Goal: Complete application form: Complete application form

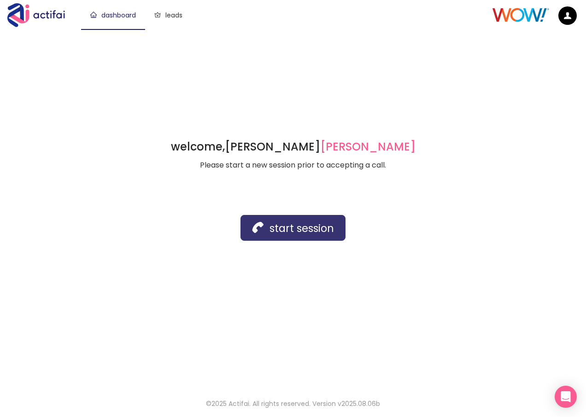
click at [279, 230] on button "start session" at bounding box center [293, 228] width 105 height 26
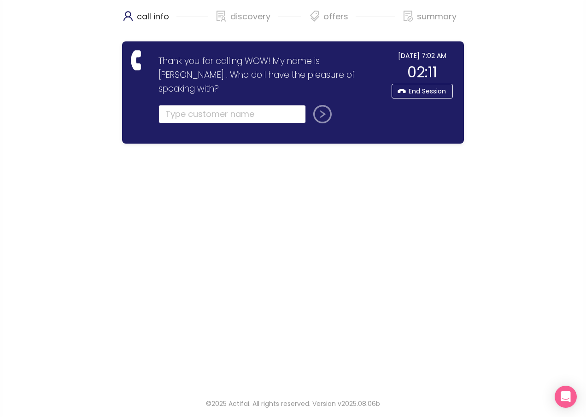
click at [182, 105] on input "text" at bounding box center [231, 114] width 147 height 18
click at [170, 105] on input "text" at bounding box center [231, 114] width 147 height 18
click at [172, 105] on input "text" at bounding box center [231, 114] width 147 height 18
type input "[PERSON_NAME]"
click at [325, 105] on button "submit" at bounding box center [321, 114] width 22 height 18
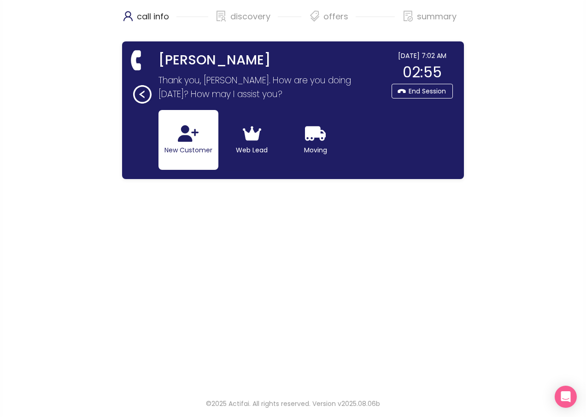
click at [191, 144] on button "New Customer" at bounding box center [188, 140] width 60 height 60
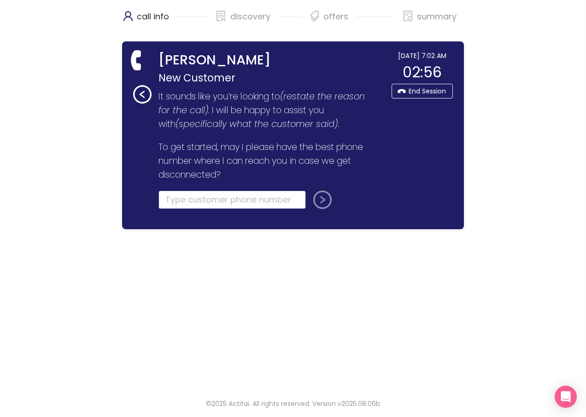
click at [179, 200] on input "tel" at bounding box center [231, 200] width 147 height 18
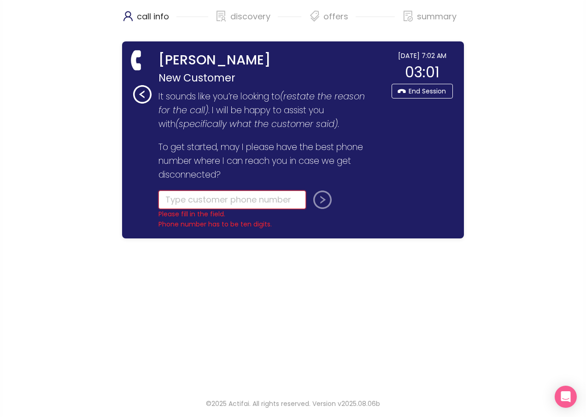
click at [193, 202] on input "tel" at bounding box center [231, 200] width 147 height 18
type input "[PHONE_NUMBER]"
click at [323, 202] on button "submit" at bounding box center [321, 200] width 22 height 18
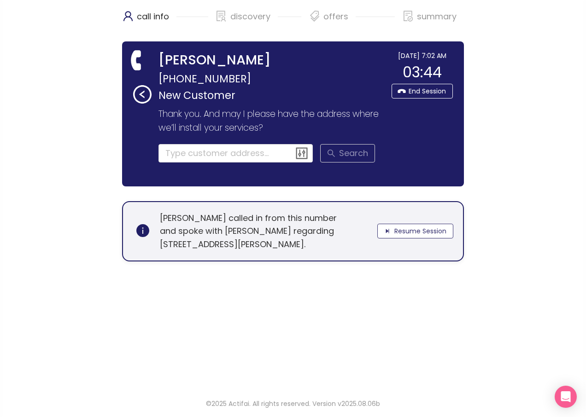
click at [415, 230] on button "Resume Session" at bounding box center [415, 231] width 76 height 15
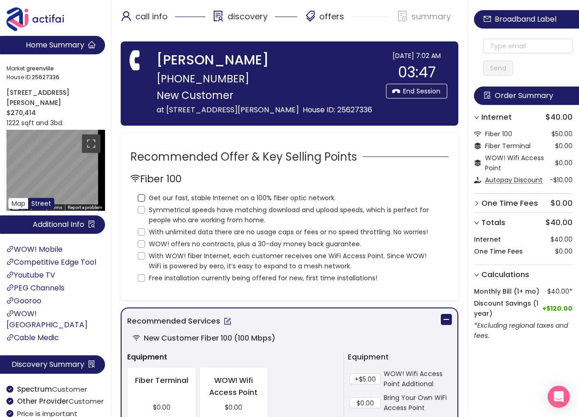
click at [141, 202] on input "Get our fast, stable Internet on a 100% fiber optic network." at bounding box center [141, 197] width 7 height 7
checkbox input "true"
click at [144, 214] on input "Symmetrical speeds have matching download and upload speeds, which is perfect f…" at bounding box center [141, 209] width 7 height 7
checkbox input "true"
click at [143, 236] on input "With unlimited data there are no usage caps or fees or no speed throttling. No …" at bounding box center [141, 232] width 7 height 7
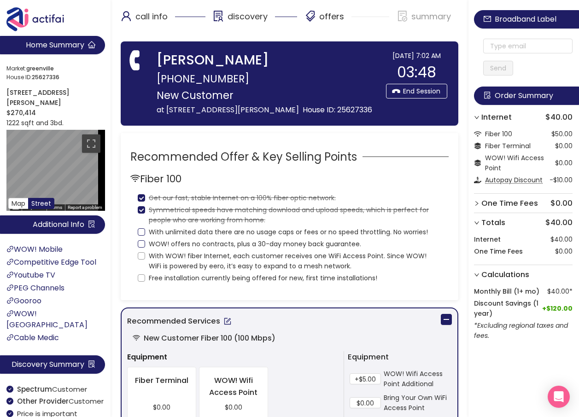
checkbox input "true"
click at [142, 248] on input "WOW! offers no contracts, plus a 30-day money back guarantee." at bounding box center [141, 244] width 7 height 7
checkbox input "true"
click at [143, 260] on input "With WOW! fiber Internet, each customer receives one WiFi Access Point. Since W…" at bounding box center [141, 255] width 7 height 7
checkbox input "true"
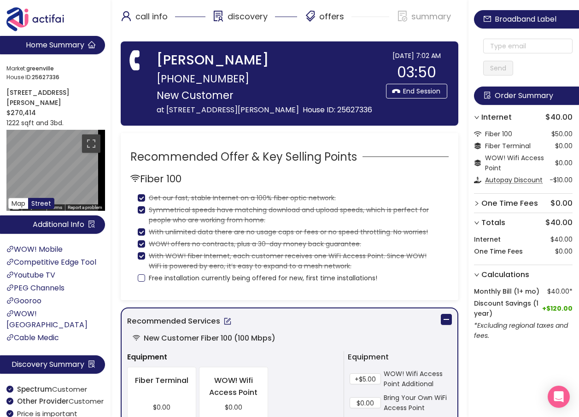
click at [142, 282] on input "Free installation currently being offered for new, first time installations!" at bounding box center [141, 278] width 7 height 7
checkbox input "true"
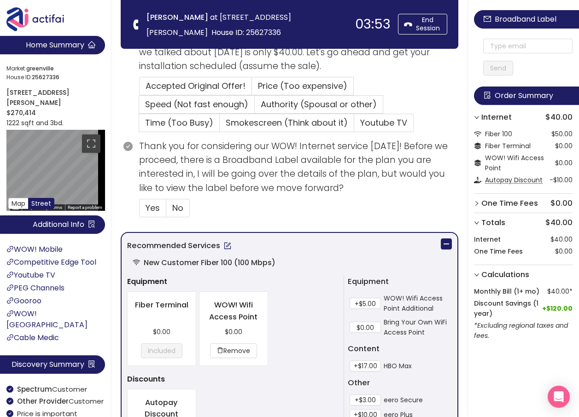
scroll to position [230, 0]
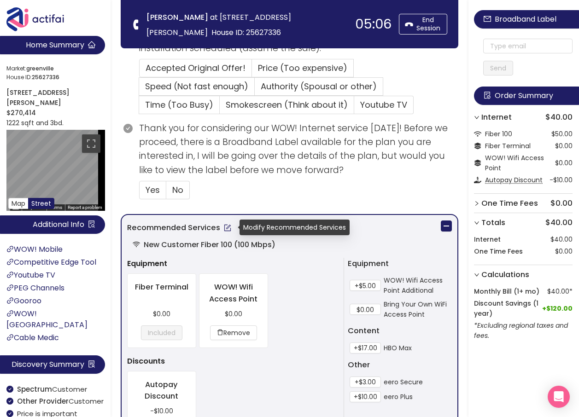
click at [227, 230] on button "button" at bounding box center [227, 228] width 15 height 15
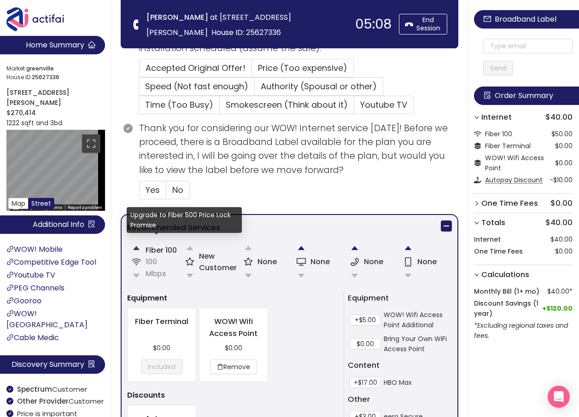
click at [137, 249] on button "button" at bounding box center [136, 248] width 18 height 18
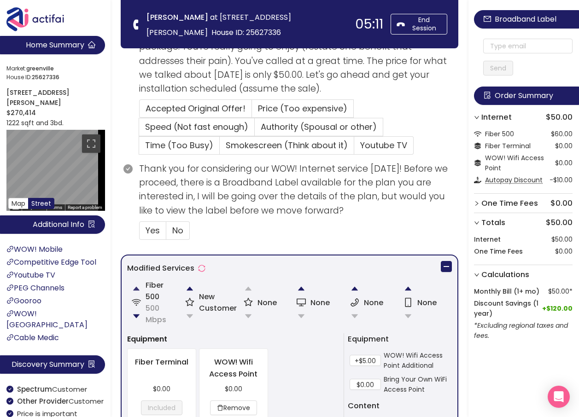
scroll to position [138, 0]
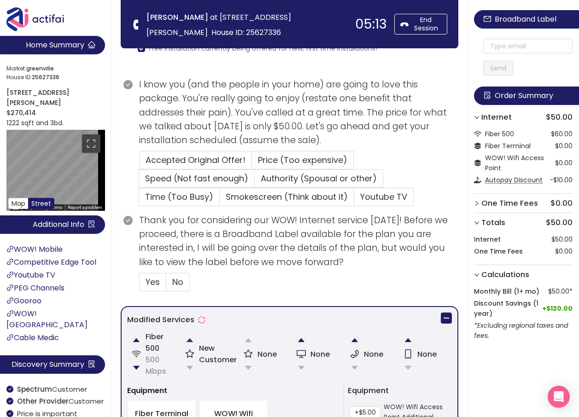
click at [188, 339] on button "button" at bounding box center [190, 340] width 18 height 18
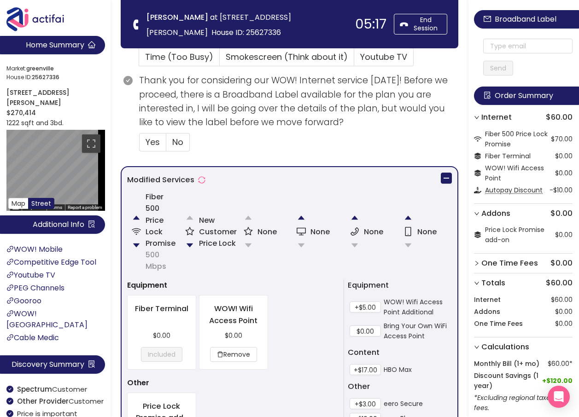
scroll to position [323, 0]
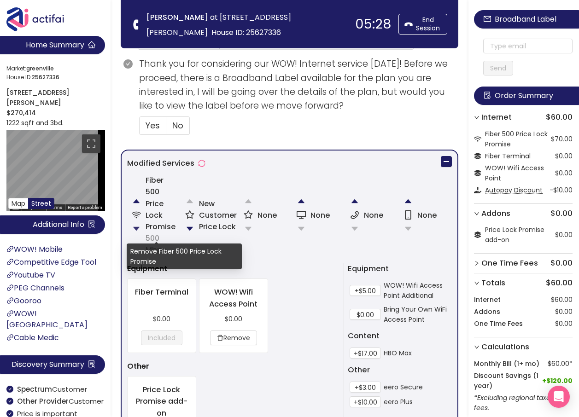
click at [136, 225] on button "button" at bounding box center [136, 229] width 18 height 18
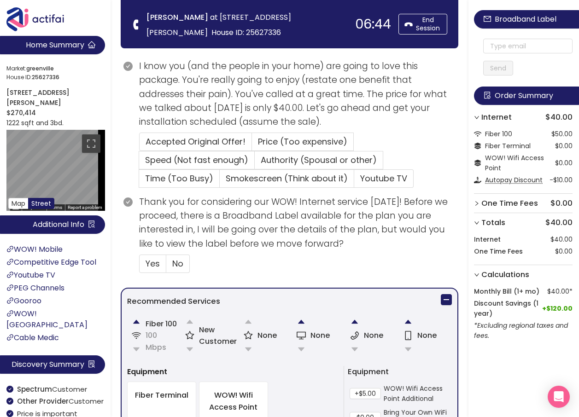
scroll to position [111, 0]
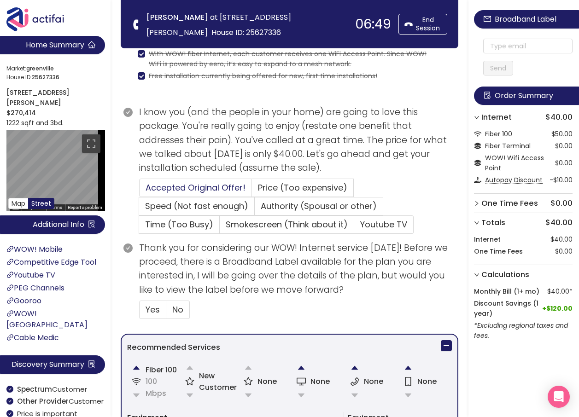
click at [190, 185] on span "Accepted Original Offer!" at bounding box center [196, 188] width 100 height 12
click at [140, 191] on input "Accepted Original Offer!" at bounding box center [140, 191] width 0 height 0
click at [156, 305] on span "Yes" at bounding box center [153, 310] width 14 height 12
click at [140, 313] on input "Yes" at bounding box center [140, 313] width 0 height 0
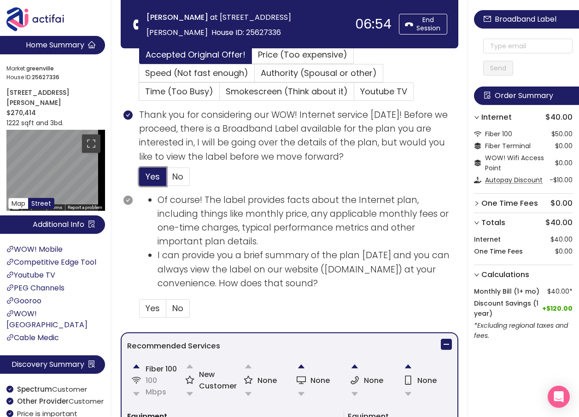
scroll to position [249, 0]
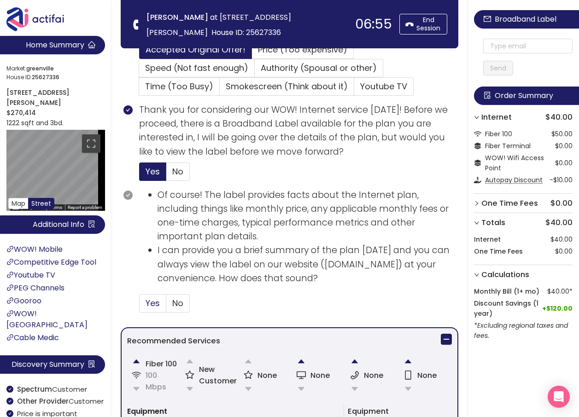
click at [156, 304] on span "Yes" at bounding box center [153, 304] width 14 height 12
click at [140, 306] on input "Yes" at bounding box center [140, 306] width 0 height 0
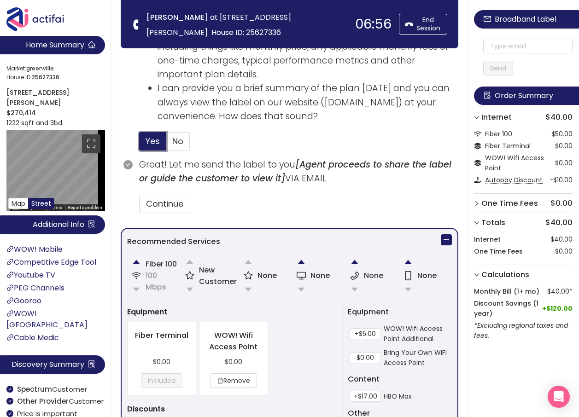
scroll to position [433, 0]
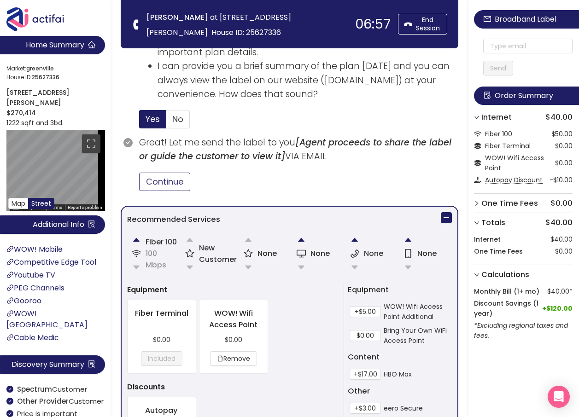
click at [161, 187] on button "Continue" at bounding box center [164, 182] width 51 height 18
click at [174, 119] on span "No" at bounding box center [177, 119] width 11 height 12
click at [166, 122] on input "No" at bounding box center [166, 122] width 0 height 0
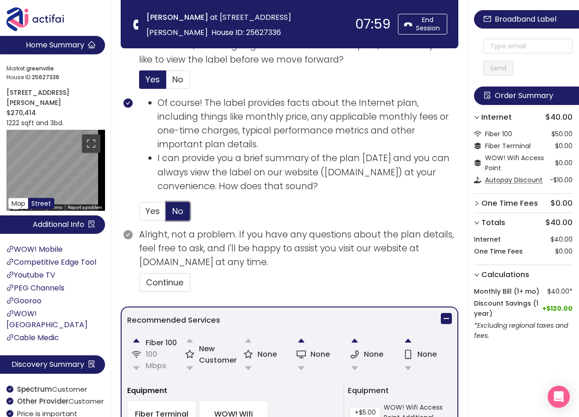
scroll to position [249, 0]
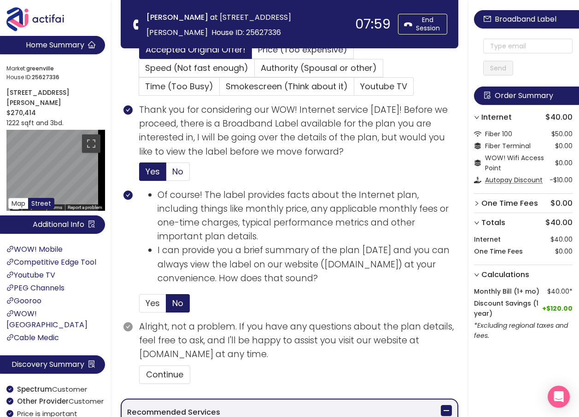
click at [179, 168] on span "No" at bounding box center [177, 172] width 11 height 12
click at [166, 175] on input "No" at bounding box center [166, 175] width 0 height 0
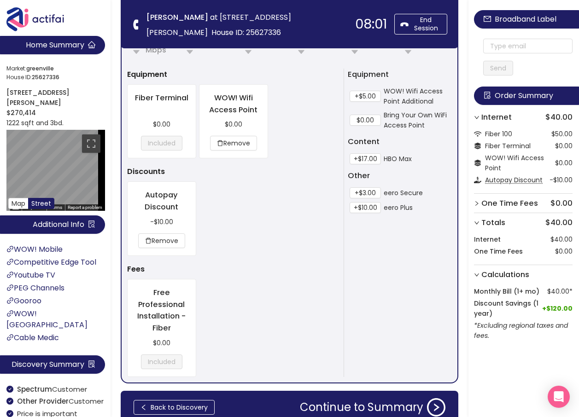
scroll to position [498, 0]
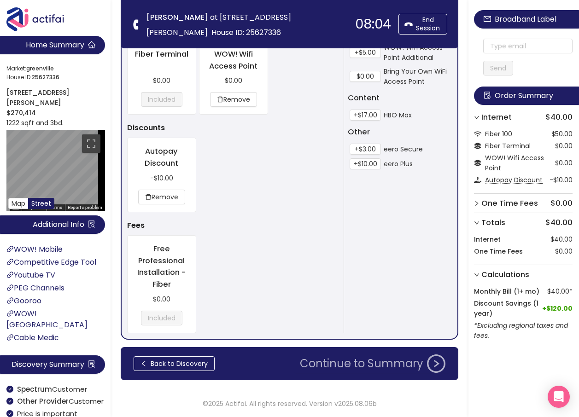
click at [337, 368] on button "Continue to Summary" at bounding box center [372, 364] width 157 height 18
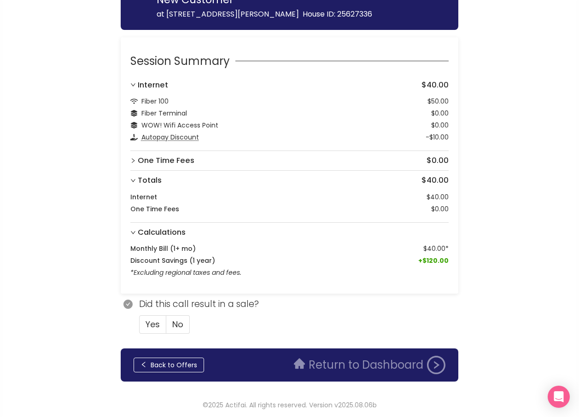
scroll to position [110, 0]
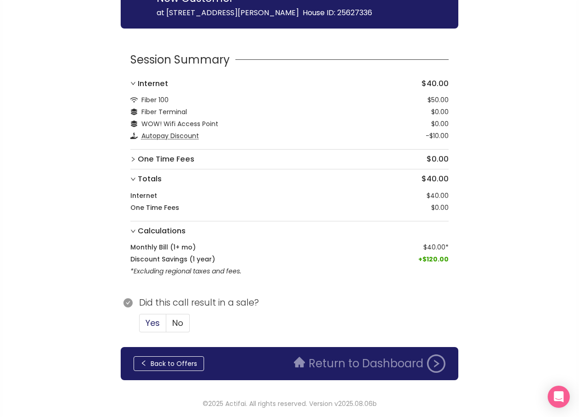
click at [150, 323] on span "Yes" at bounding box center [153, 323] width 14 height 12
click at [140, 326] on input "Yes" at bounding box center [140, 326] width 0 height 0
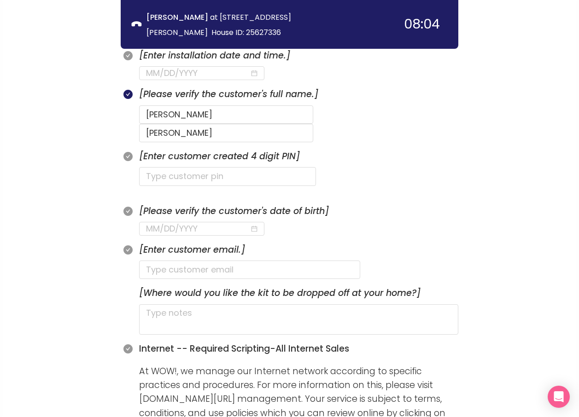
scroll to position [294, 0]
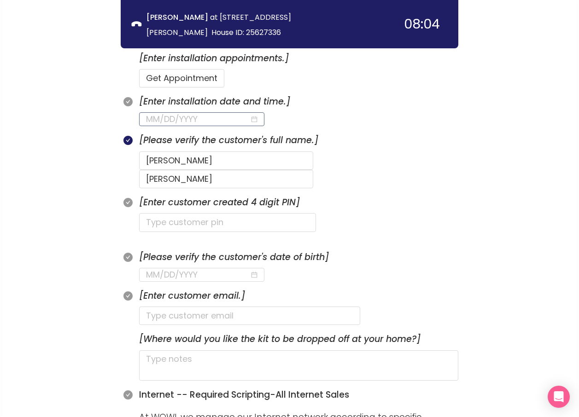
click at [201, 122] on input at bounding box center [198, 119] width 104 height 13
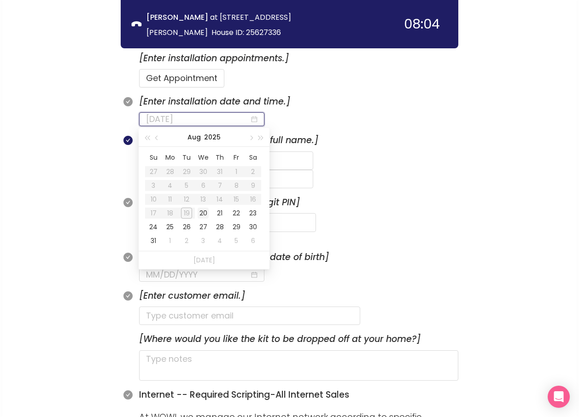
type input "[DATE]"
click at [202, 212] on div "20" at bounding box center [203, 213] width 11 height 11
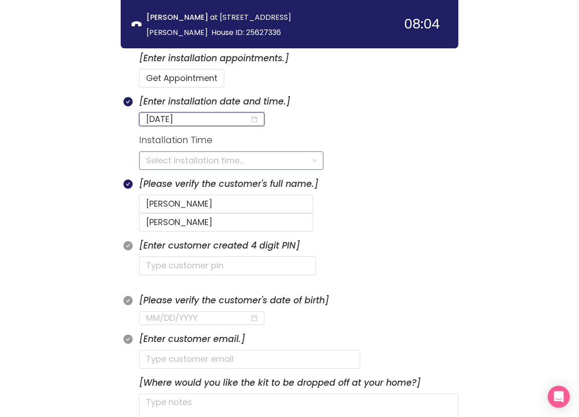
click at [157, 162] on input "search" at bounding box center [228, 161] width 164 height 18
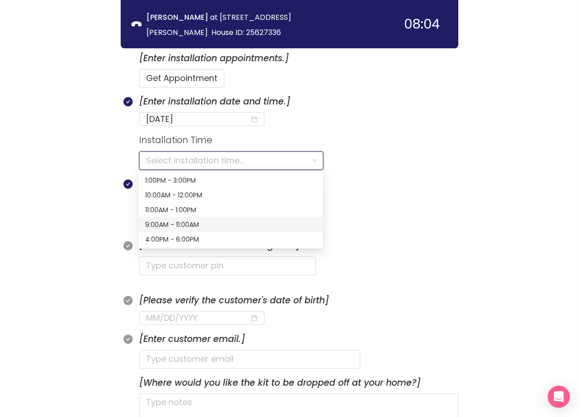
click at [174, 224] on div "9:00AM - 11:00AM" at bounding box center [230, 225] width 171 height 10
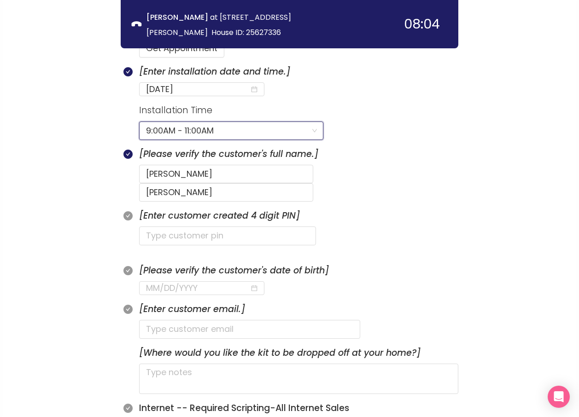
scroll to position [386, 0]
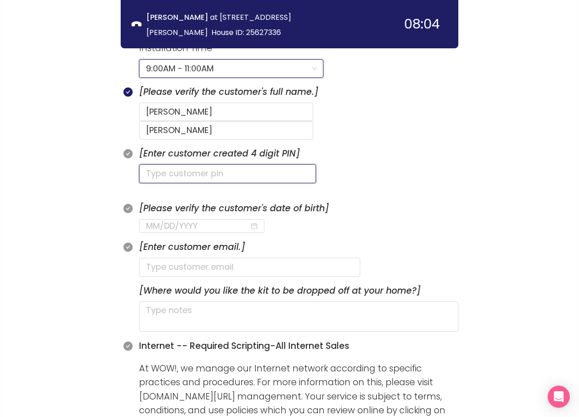
click at [155, 164] on input "text" at bounding box center [227, 173] width 177 height 18
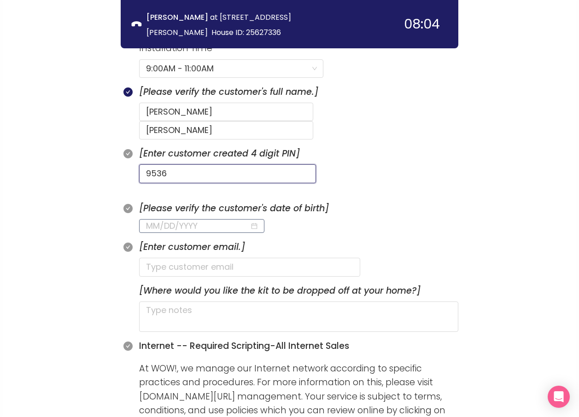
type input "9536"
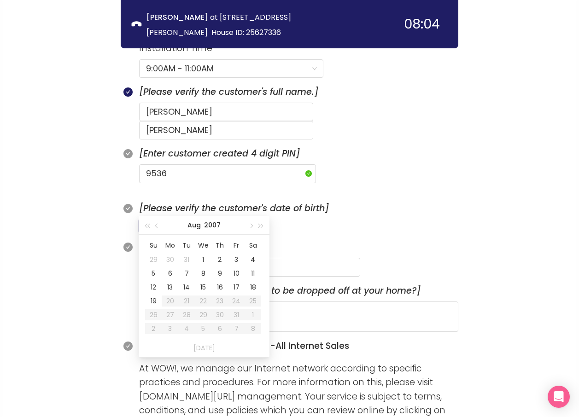
click at [150, 220] on input at bounding box center [198, 226] width 104 height 13
click at [155, 298] on div "16" at bounding box center [153, 301] width 11 height 11
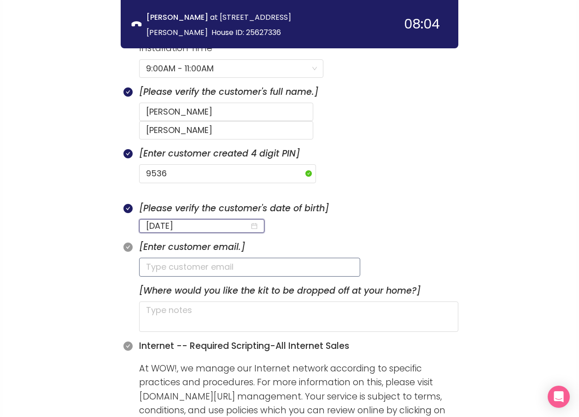
type input "[DATE]"
click at [170, 258] on input "text" at bounding box center [249, 267] width 221 height 18
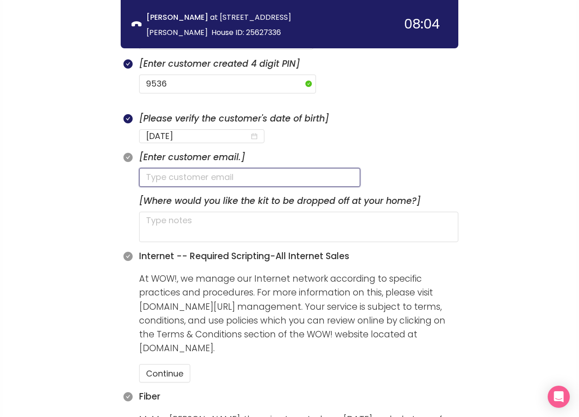
scroll to position [478, 0]
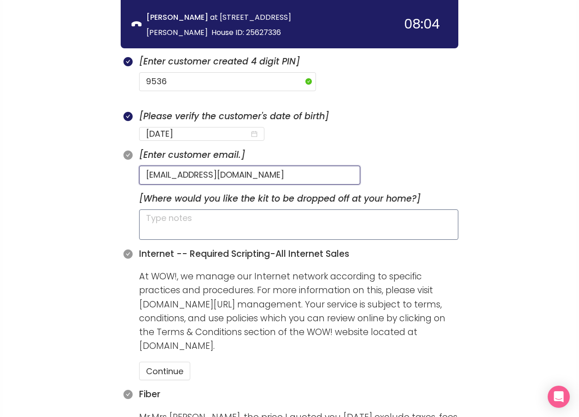
type input "[EMAIL_ADDRESS][DOMAIN_NAME]"
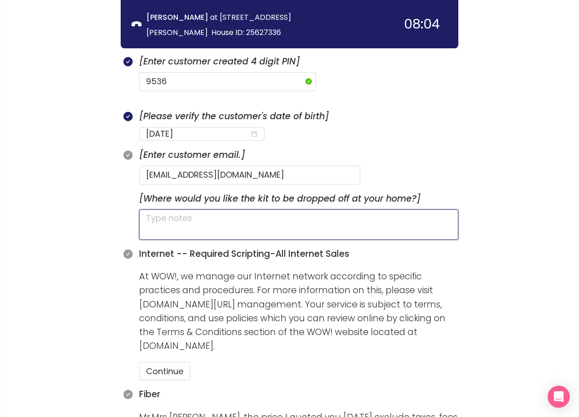
click at [195, 210] on textarea at bounding box center [298, 225] width 319 height 30
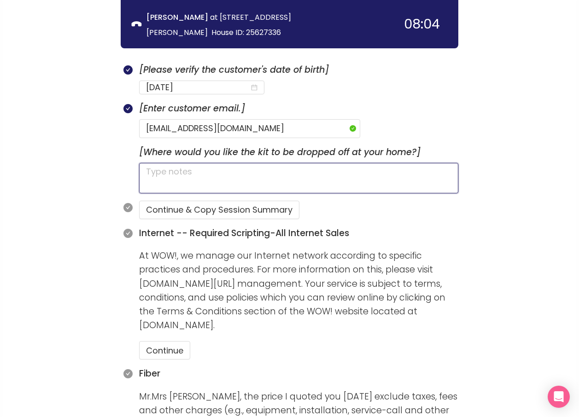
scroll to position [570, 0]
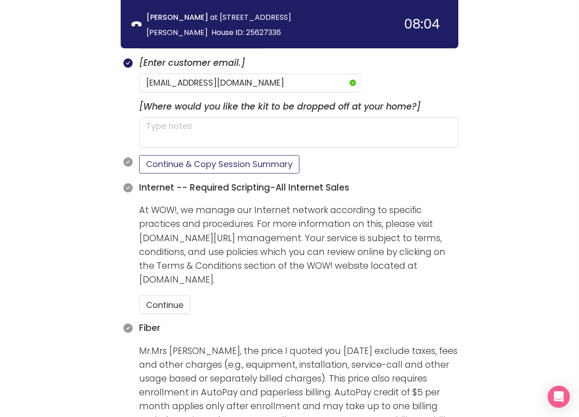
click at [156, 155] on button "Continue & Copy Session Summary" at bounding box center [219, 164] width 160 height 18
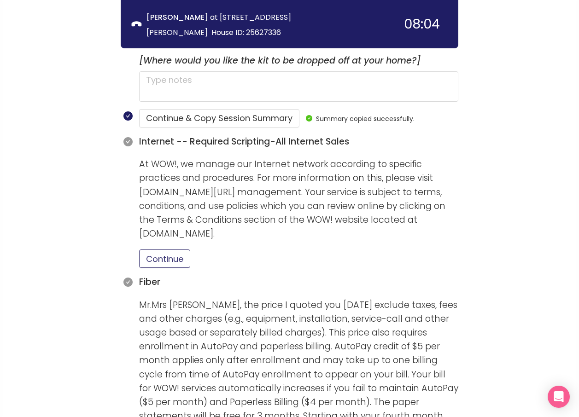
drag, startPoint x: 172, startPoint y: 243, endPoint x: 201, endPoint y: 237, distance: 29.5
click at [172, 250] on button "Continue" at bounding box center [164, 259] width 51 height 18
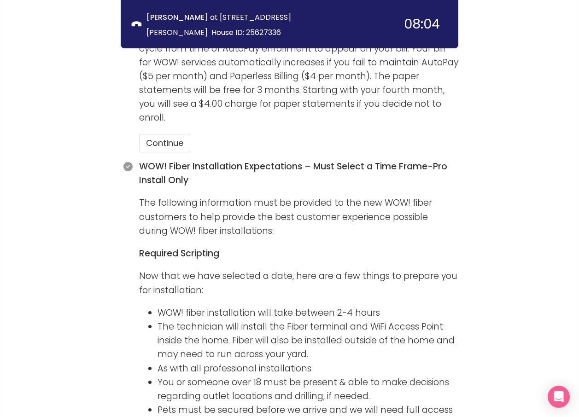
scroll to position [939, 0]
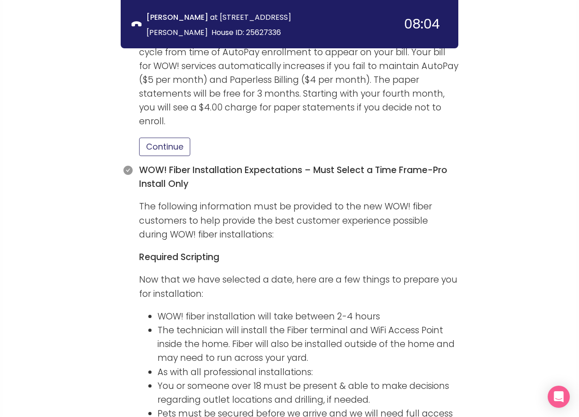
click at [165, 138] on button "Continue" at bounding box center [164, 147] width 51 height 18
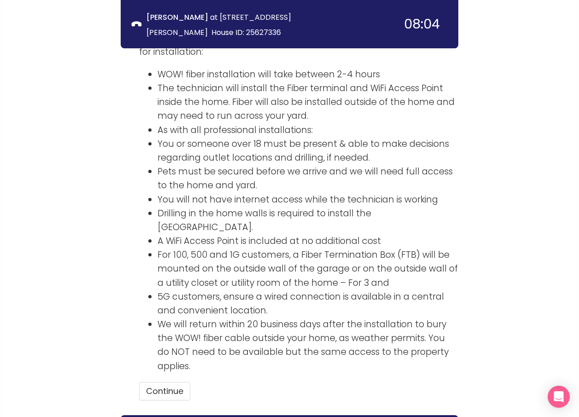
scroll to position [1203, 0]
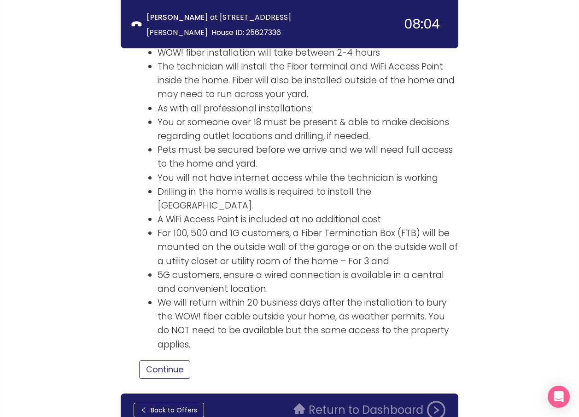
click at [179, 361] on button "Continue" at bounding box center [164, 370] width 51 height 18
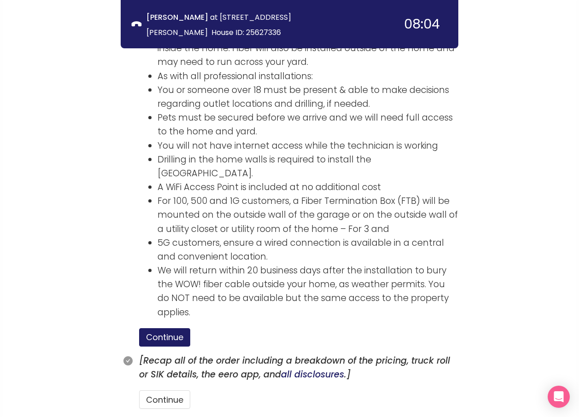
scroll to position [1266, 0]
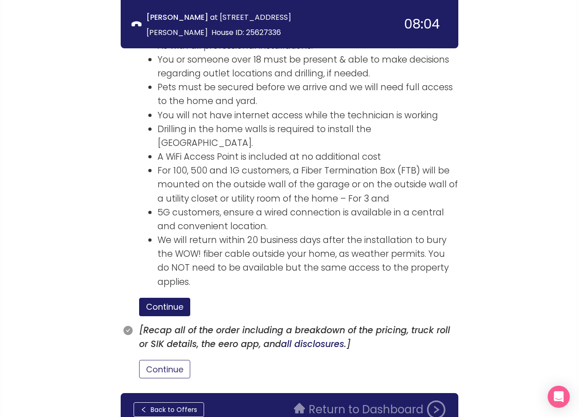
click at [176, 360] on button "Continue" at bounding box center [164, 369] width 51 height 18
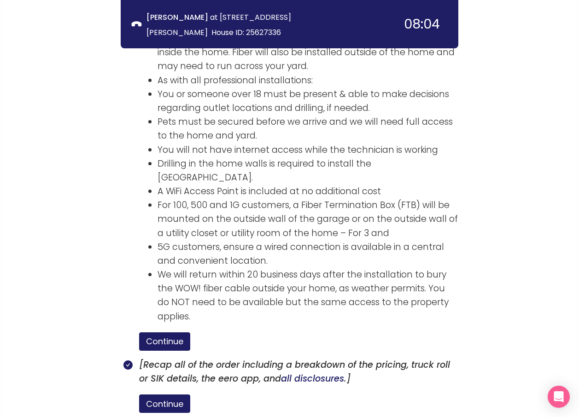
scroll to position [1309, 0]
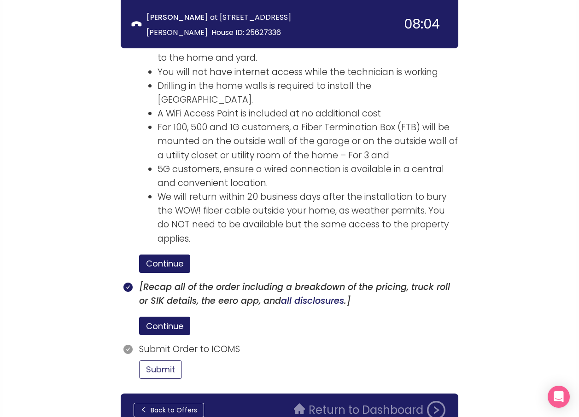
click at [161, 361] on button "Submit" at bounding box center [160, 370] width 43 height 18
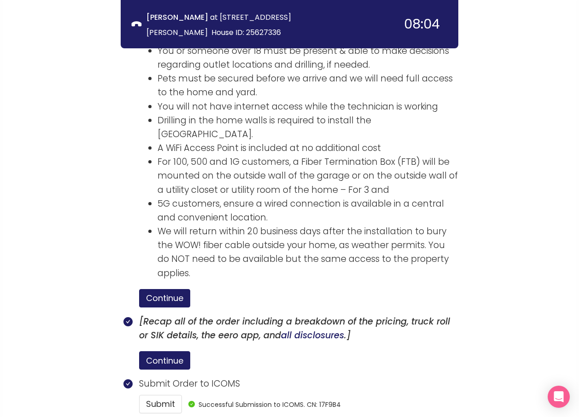
scroll to position [1394, 0]
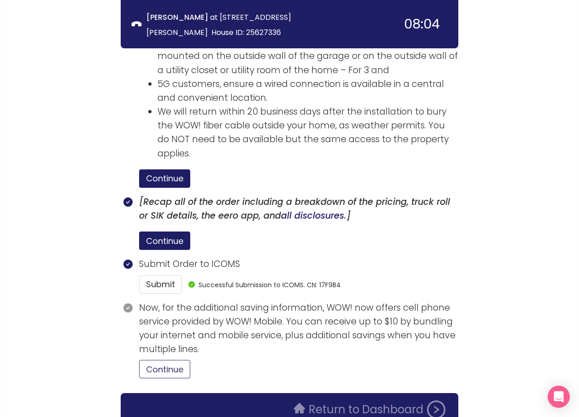
click at [168, 360] on button "Continue" at bounding box center [164, 369] width 51 height 18
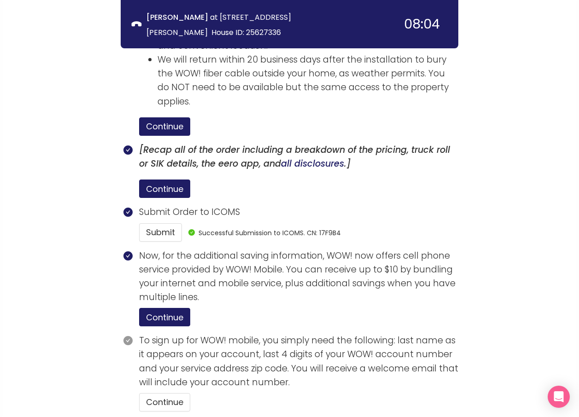
scroll to position [1479, 0]
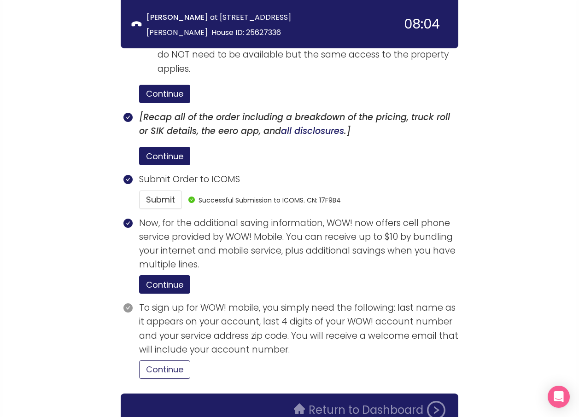
click at [167, 334] on section "To sign up for WOW! mobile, you simply need the following: last name as it appe…" at bounding box center [298, 343] width 319 height 85
click at [158, 361] on button "Continue" at bounding box center [164, 370] width 51 height 18
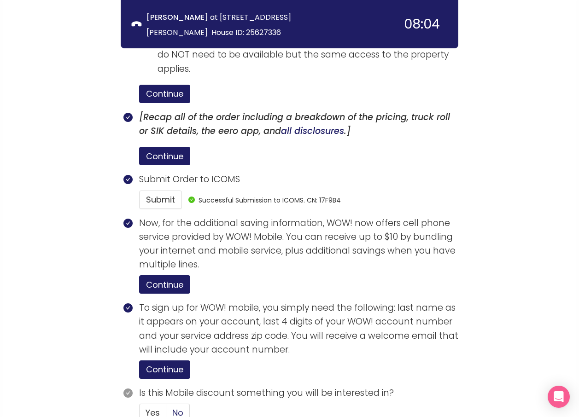
click at [180, 407] on span "No" at bounding box center [177, 413] width 11 height 12
click at [166, 416] on input "No" at bounding box center [166, 416] width 0 height 0
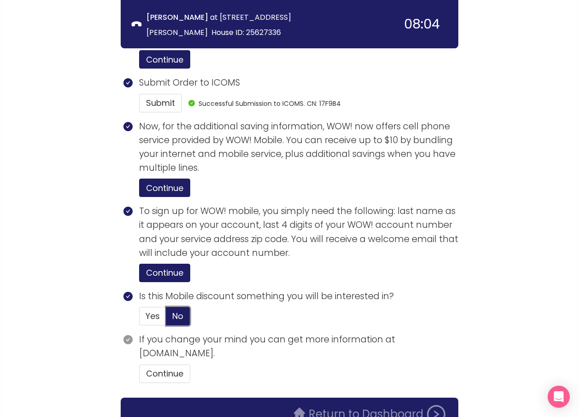
scroll to position [1580, 0]
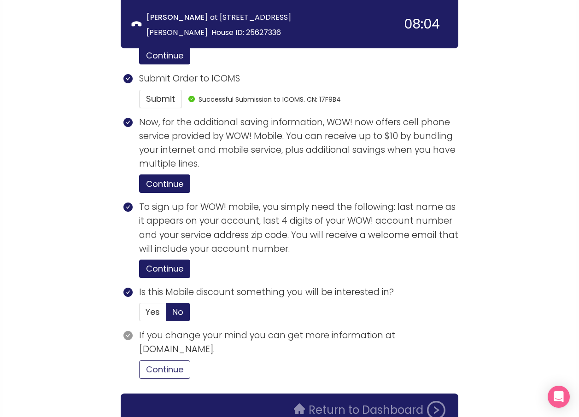
click at [165, 361] on button "Continue" at bounding box center [164, 370] width 51 height 18
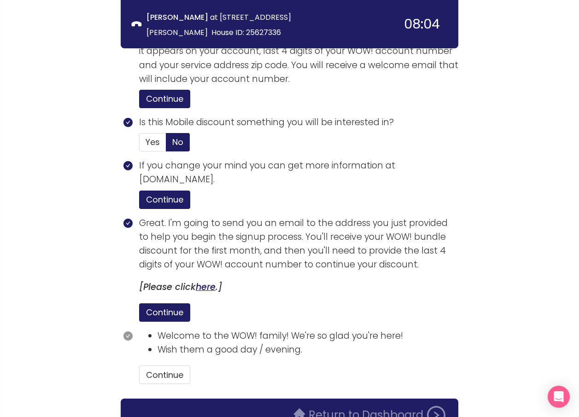
scroll to position [1755, 0]
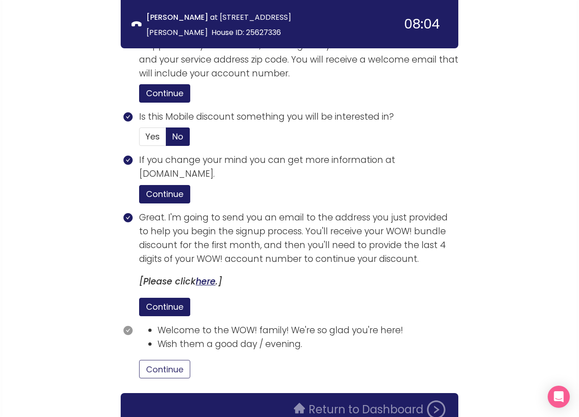
click at [167, 360] on button "Continue" at bounding box center [164, 369] width 51 height 18
click at [320, 401] on button "Return to Dashboard" at bounding box center [369, 410] width 163 height 18
